Goal: Task Accomplishment & Management: Manage account settings

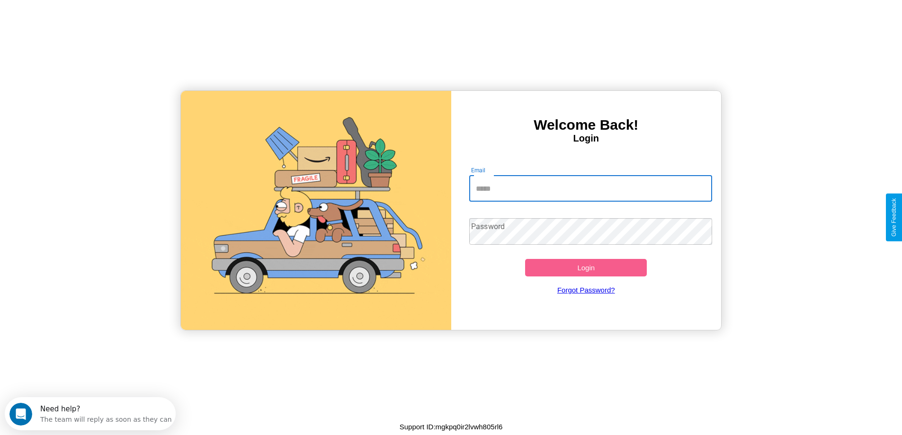
click at [590, 188] on input "Email" at bounding box center [590, 188] width 243 height 27
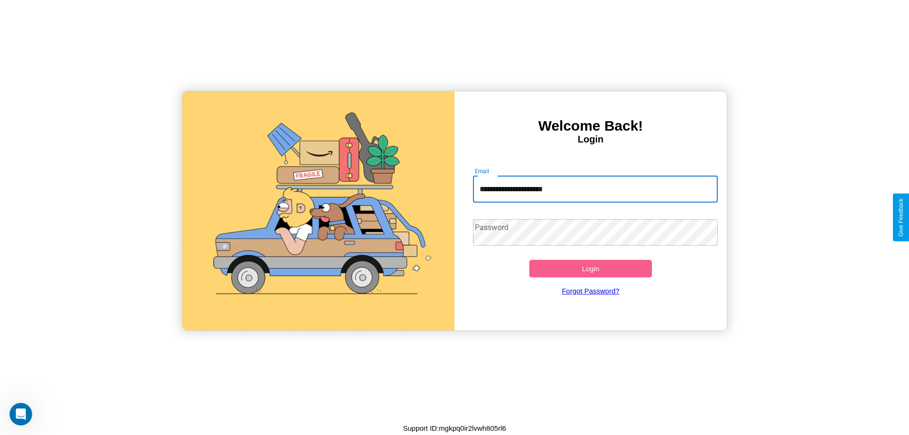
type input "**********"
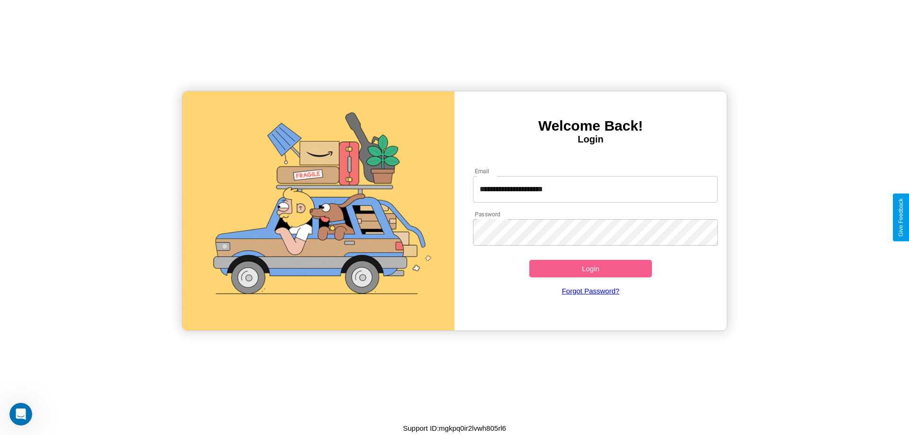
click at [590, 268] on button "Login" at bounding box center [590, 269] width 123 height 18
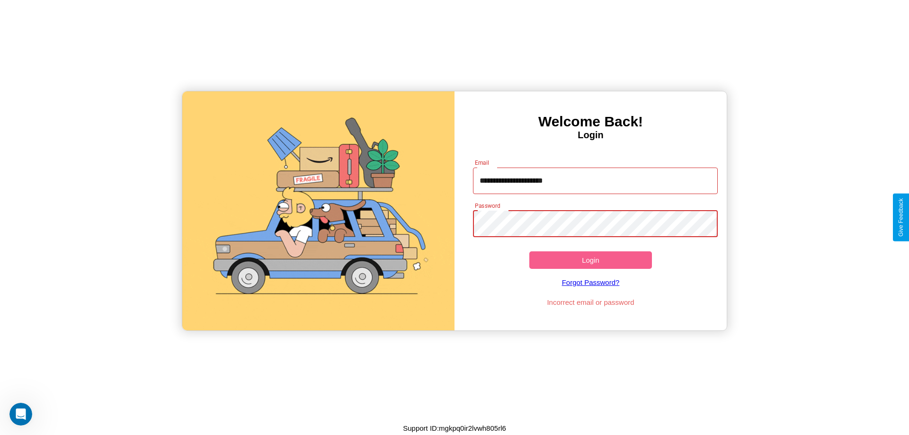
click at [590, 260] on button "Login" at bounding box center [590, 260] width 123 height 18
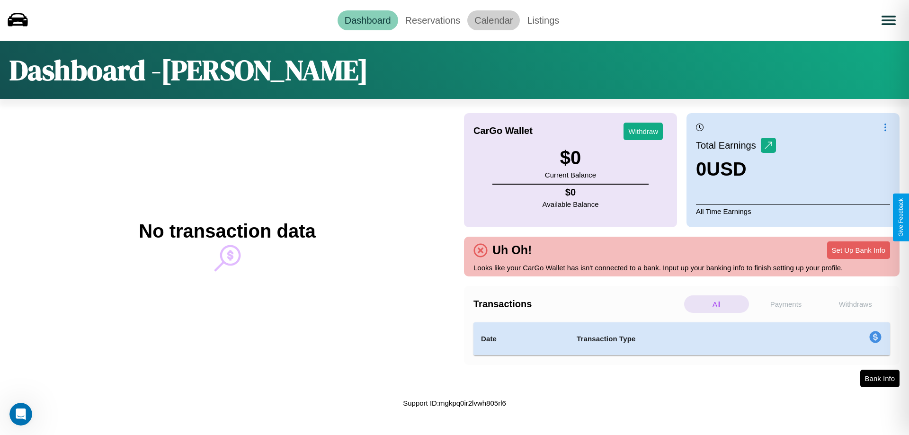
click at [493, 20] on link "Calendar" at bounding box center [493, 20] width 53 height 20
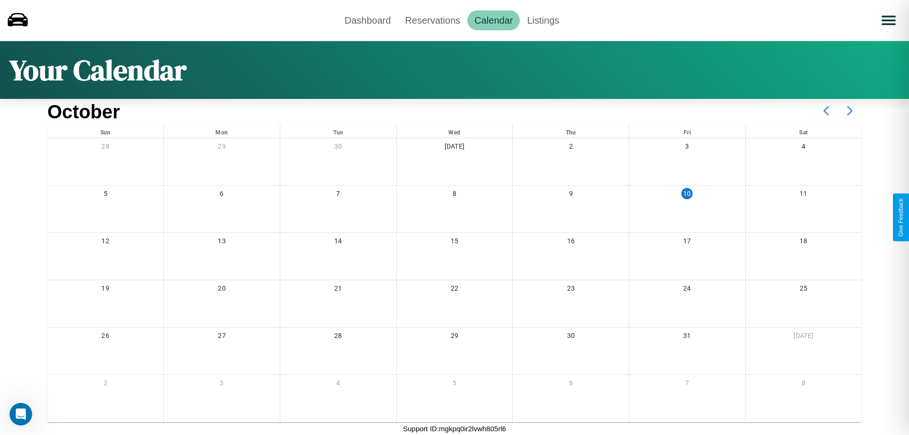
click at [850, 111] on icon at bounding box center [850, 111] width 24 height 24
click at [432, 20] on link "Reservations" at bounding box center [433, 20] width 70 height 20
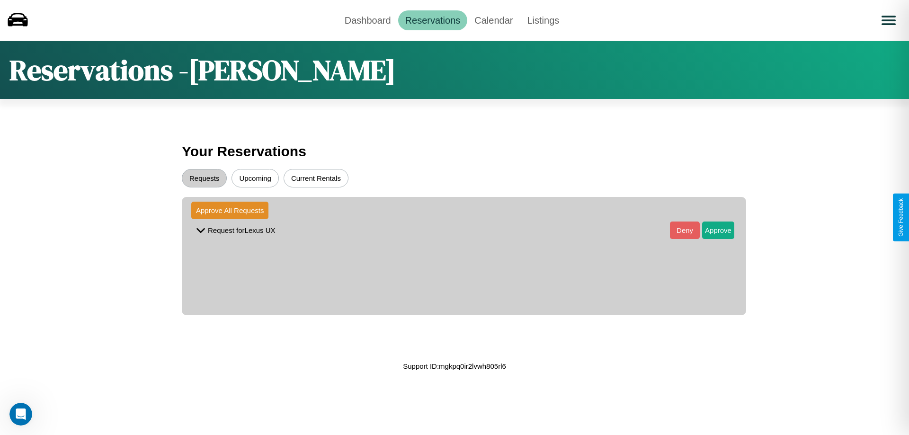
click at [255, 178] on button "Upcoming" at bounding box center [255, 178] width 47 height 18
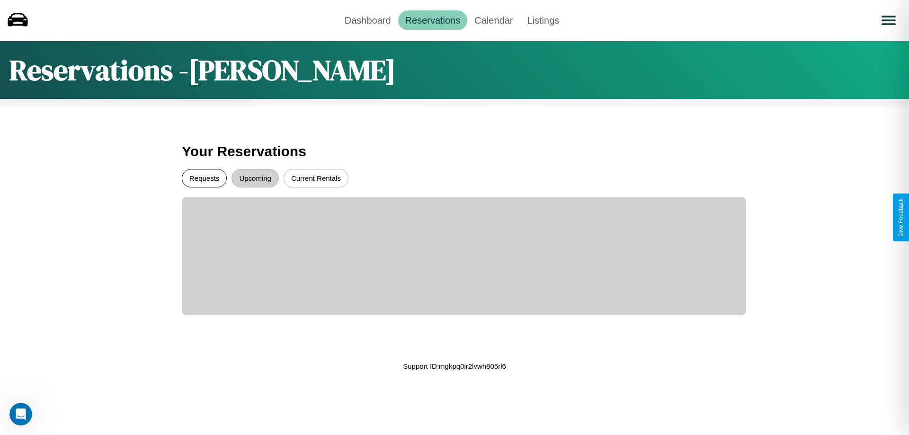
click at [204, 178] on button "Requests" at bounding box center [204, 178] width 45 height 18
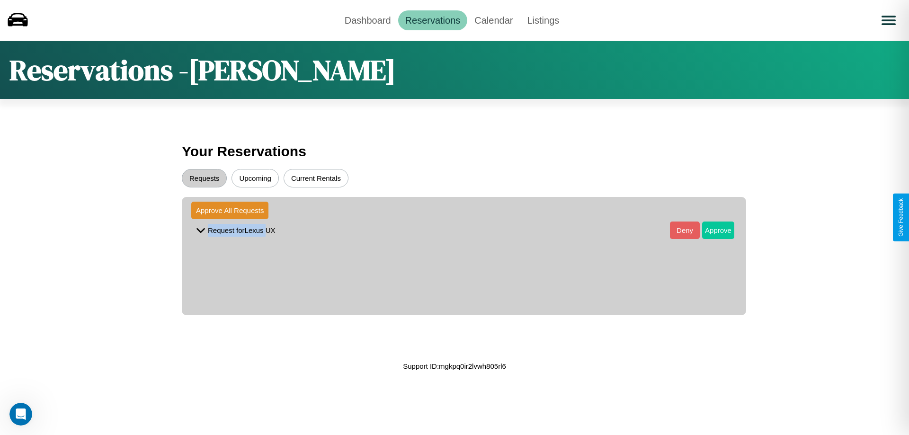
click at [711, 230] on button "Approve" at bounding box center [718, 231] width 32 height 18
